Goal: Complete application form

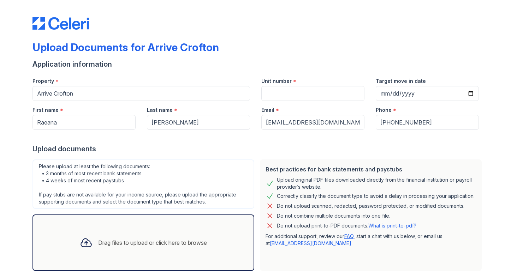
click at [408, 57] on div "Upload Documents for Arrive Crofton" at bounding box center [258, 50] width 452 height 18
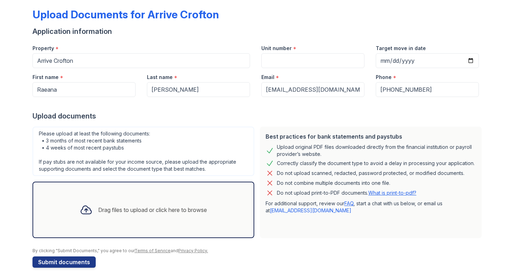
scroll to position [40, 0]
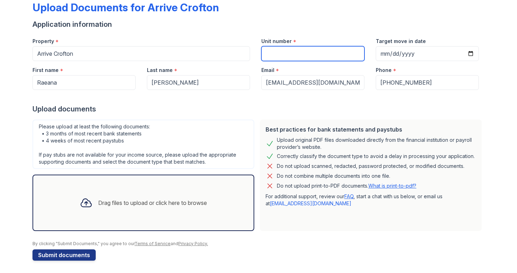
click at [307, 58] on input "Unit number" at bounding box center [312, 53] width 103 height 15
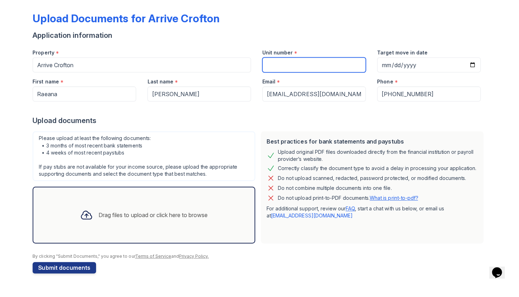
scroll to position [0, 0]
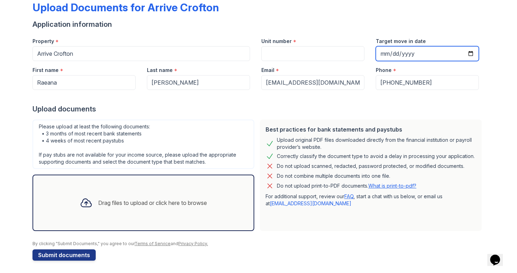
click at [397, 56] on input "Target move in date" at bounding box center [427, 53] width 103 height 15
click at [393, 122] on div "Best practices for bank statements and paystubs Upload original PDF files downl…" at bounding box center [371, 176] width 222 height 112
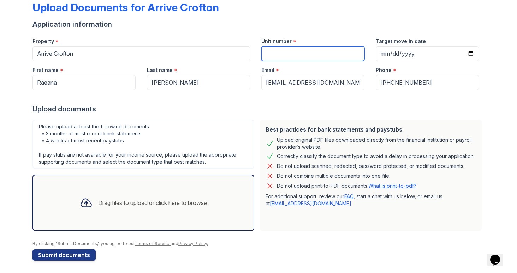
click at [316, 58] on input "Unit number" at bounding box center [312, 53] width 103 height 15
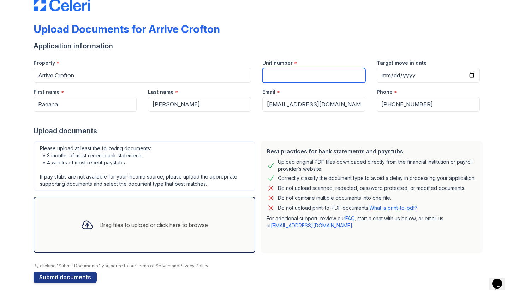
scroll to position [18, 0]
type input "180"
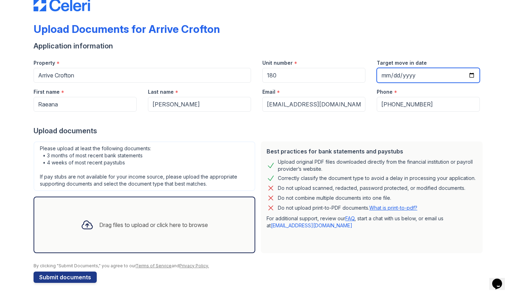
click at [394, 75] on input "Target move in date" at bounding box center [428, 75] width 103 height 15
click at [386, 75] on input "Target move in date" at bounding box center [428, 75] width 103 height 15
click at [398, 74] on input "Target move in date" at bounding box center [428, 75] width 103 height 15
click at [410, 74] on input "Target move in date" at bounding box center [428, 75] width 103 height 15
type input "[DATE]"
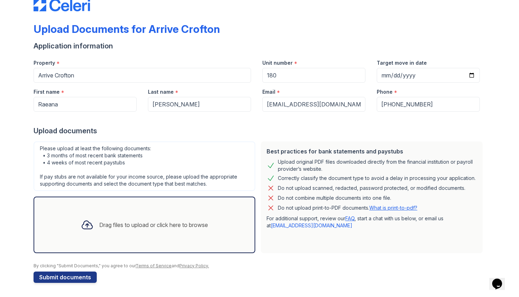
click at [502, 114] on div "Upload Documents for Arrive Crofton Application information Property * Arrive C…" at bounding box center [259, 139] width 497 height 315
click at [496, 116] on div "Upload Documents for Arrive Crofton Application information Property * Arrive C…" at bounding box center [259, 139] width 497 height 315
click at [74, 273] on button "Submit documents" at bounding box center [65, 276] width 63 height 11
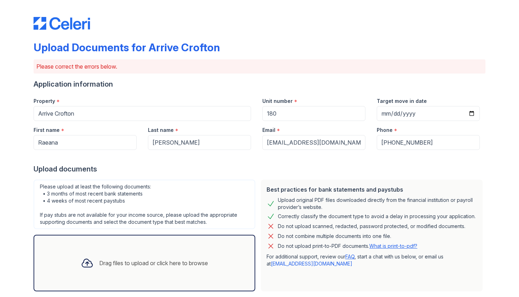
click at [515, 143] on div "Upload Documents for Arrive Crofton Please correct the errors below. Applicatio…" at bounding box center [259, 148] width 519 height 297
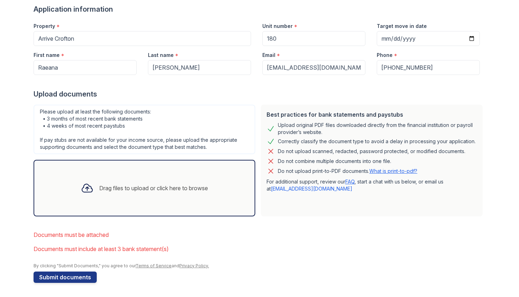
scroll to position [75, 0]
click at [152, 182] on div "Drag files to upload or click here to browse" at bounding box center [144, 188] width 138 height 24
click at [390, 222] on form "Application information Property * Arrive Crofton Unit number * 180 Target move…" at bounding box center [260, 143] width 452 height 278
click at [155, 184] on div "Drag files to upload or click here to browse" at bounding box center [153, 188] width 109 height 8
